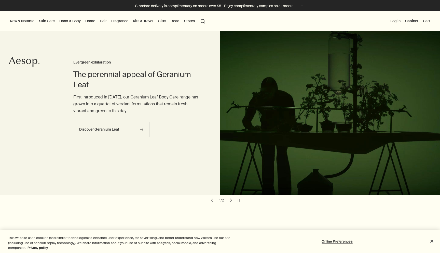
click at [72, 22] on link "Hand & Body" at bounding box center [69, 21] width 23 height 7
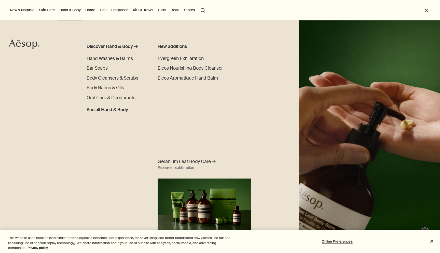
click at [105, 57] on span "Hand Washes & Balms" at bounding box center [110, 59] width 46 height 6
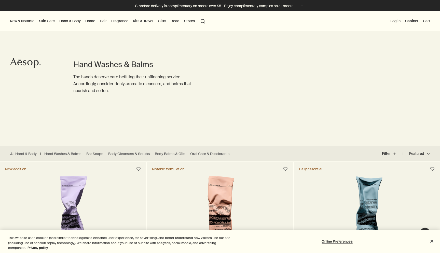
click at [46, 20] on link "Skin Care" at bounding box center [47, 21] width 18 height 7
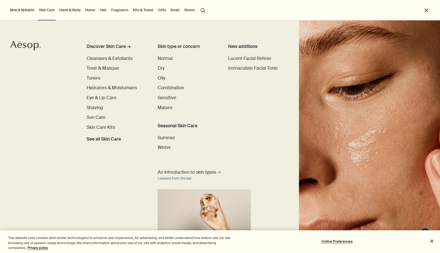
click at [69, 8] on link "Hand & Body" at bounding box center [69, 10] width 23 height 7
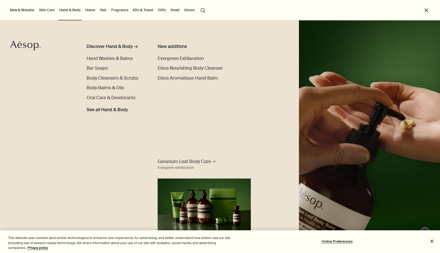
click at [104, 10] on link "Hair" at bounding box center [103, 10] width 9 height 7
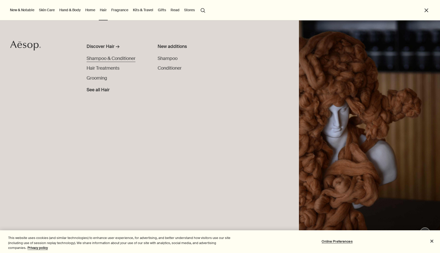
click at [120, 59] on span "Shampoo & Conditioner" at bounding box center [111, 59] width 49 height 6
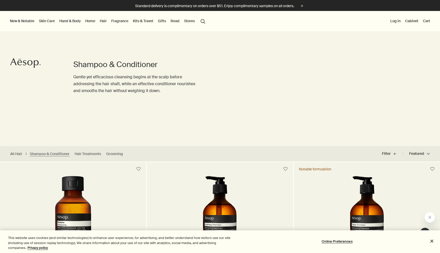
click at [140, 20] on link "Kits & Travel" at bounding box center [143, 21] width 22 height 7
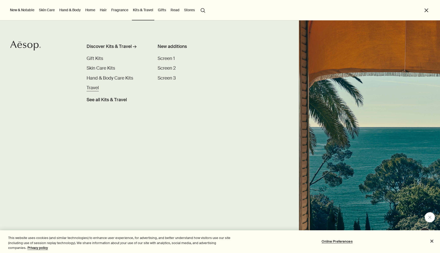
click at [92, 86] on span "Travel" at bounding box center [93, 88] width 12 height 6
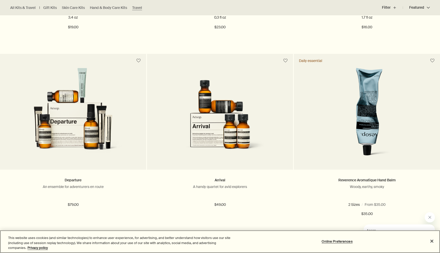
scroll to position [670, 0]
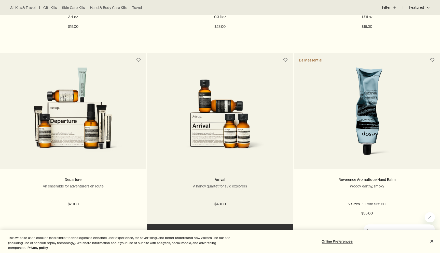
click at [235, 135] on img at bounding box center [220, 114] width 108 height 94
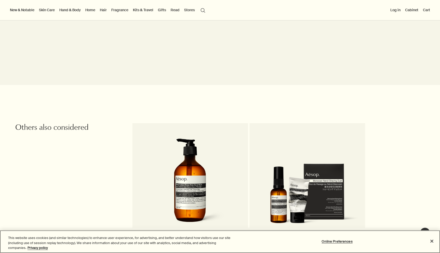
scroll to position [552, 0]
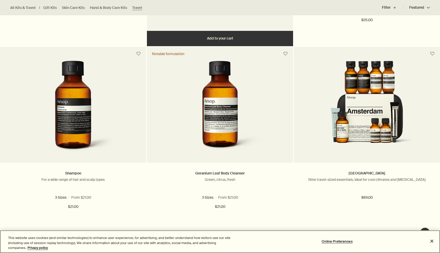
scroll to position [866, 0]
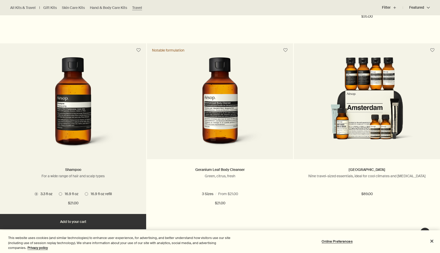
click at [86, 195] on span at bounding box center [86, 193] width 3 height 3
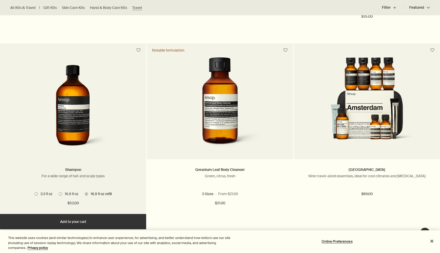
click at [62, 195] on span "16.9 fl oz" at bounding box center [70, 193] width 16 height 5
click at [86, 193] on span at bounding box center [86, 193] width 3 height 3
click at [35, 194] on span at bounding box center [36, 193] width 3 height 3
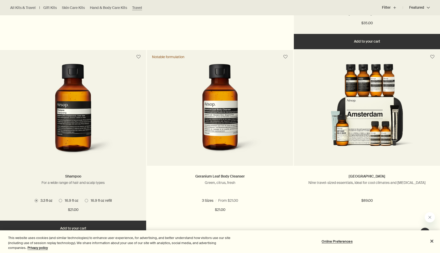
scroll to position [860, 0]
